Goal: Information Seeking & Learning: Find specific fact

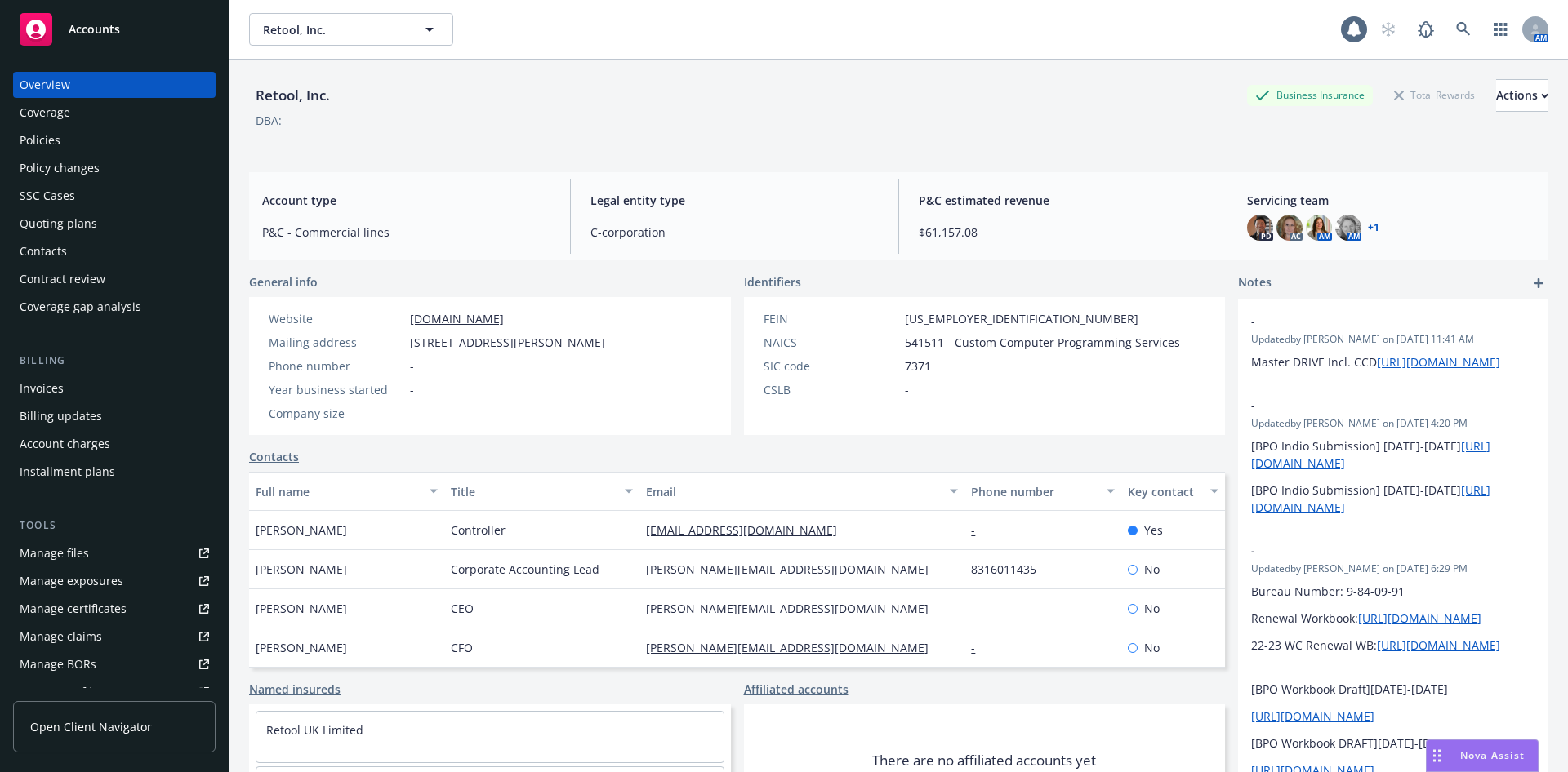
click at [110, 139] on div "Policies" at bounding box center [115, 140] width 190 height 26
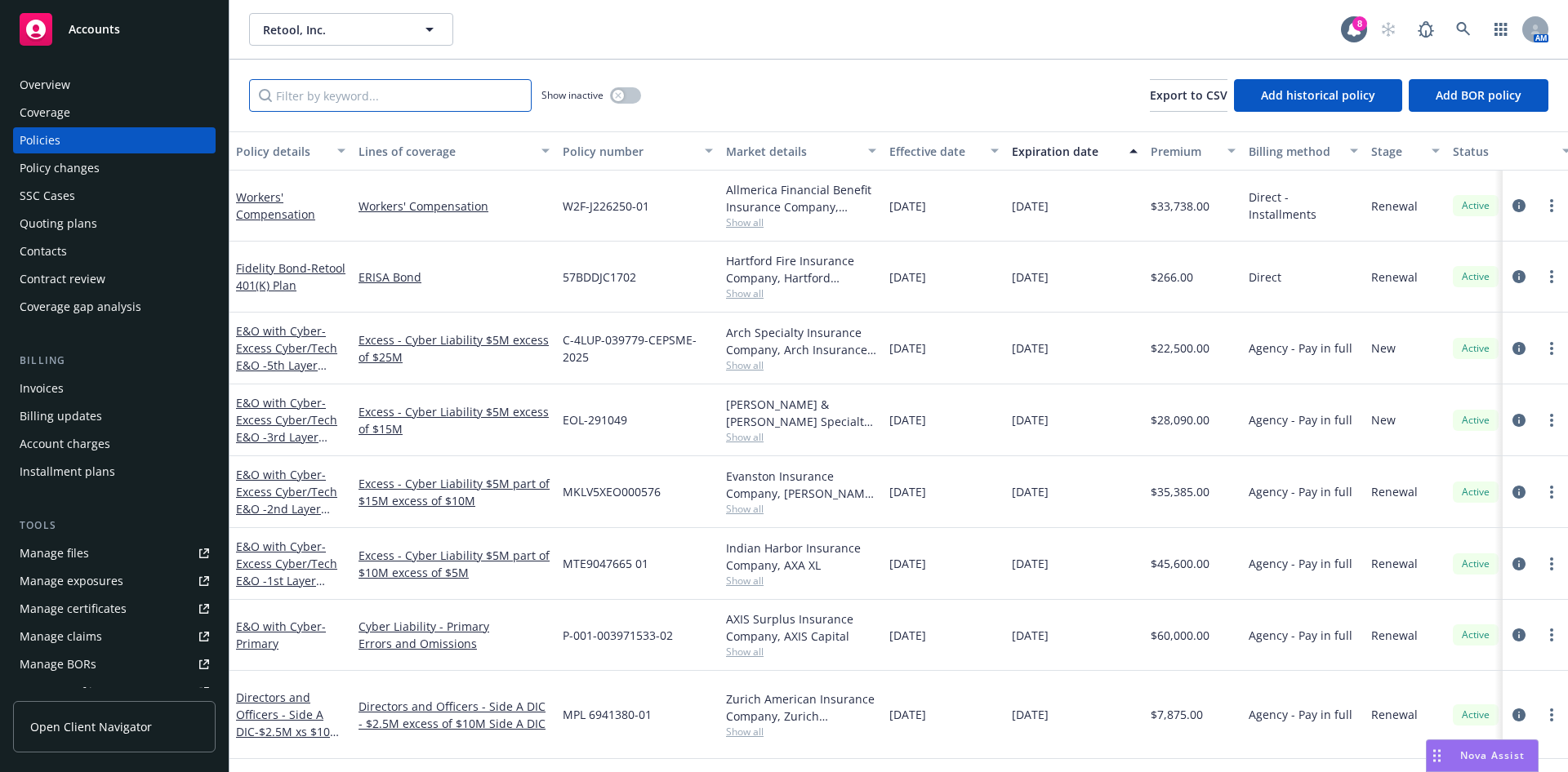
click at [407, 93] on input "Filter by keyword..." at bounding box center [391, 95] width 283 height 32
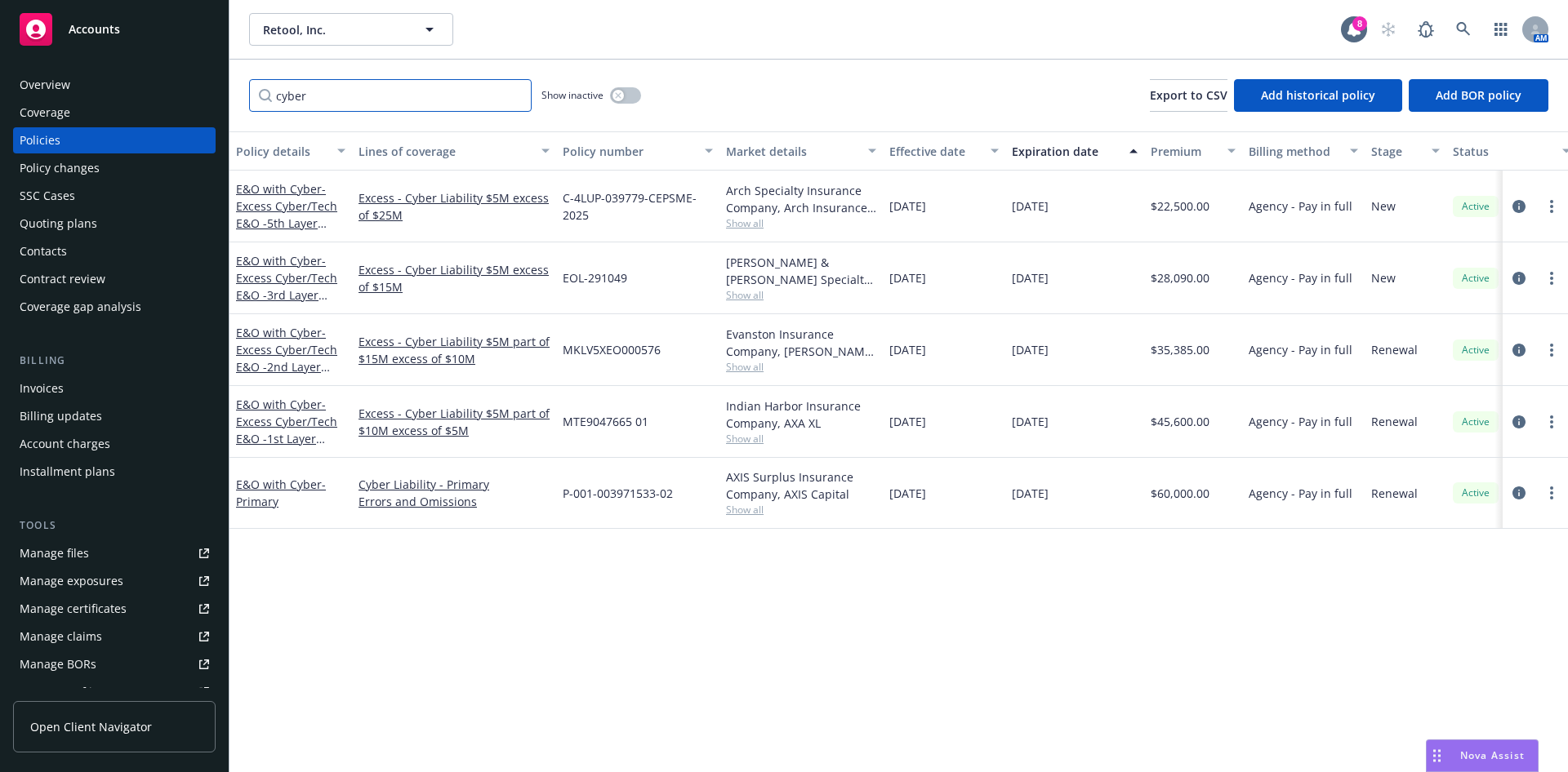
type input "cyber"
click at [1512, 343] on icon "circleInformation" at bounding box center [1518, 349] width 13 height 13
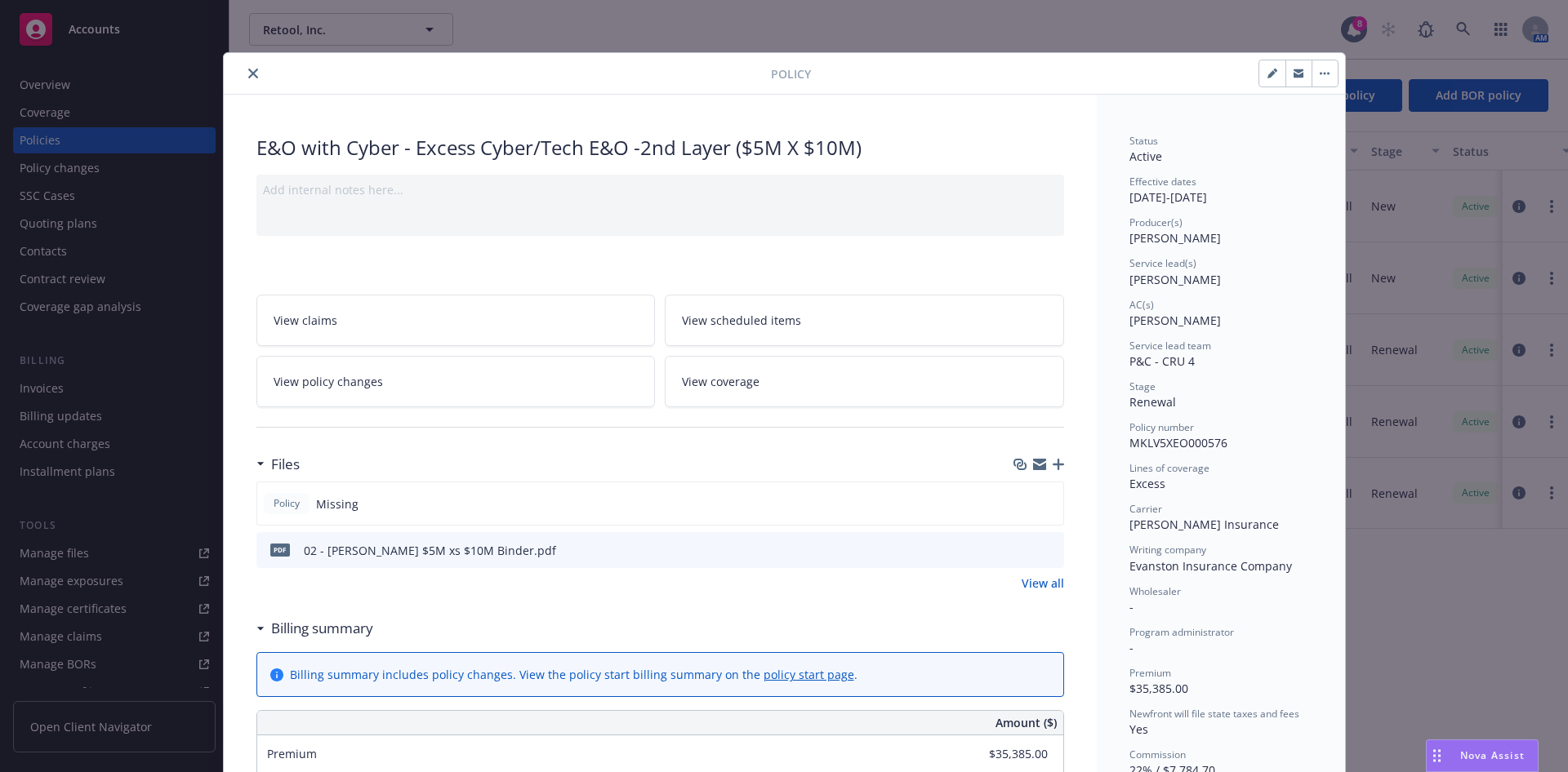
click at [1266, 81] on button "button" at bounding box center [1272, 73] width 26 height 26
select select "RENEWAL"
select select "12"
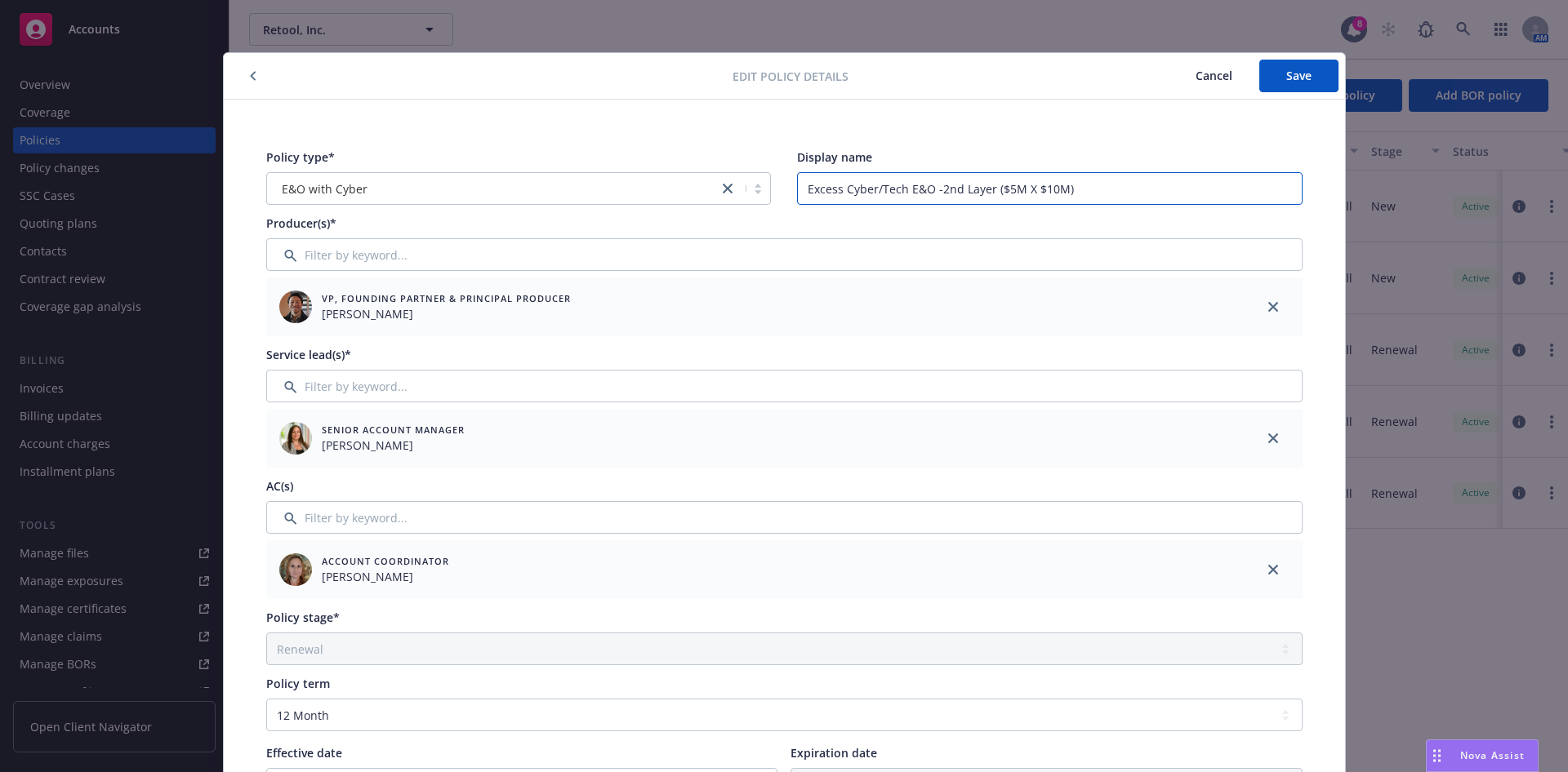
click at [1138, 183] on input "Excess Cyber/Tech E&O -2nd Layer ($5M X $10M)" at bounding box center [1049, 188] width 506 height 32
